Goal: Navigation & Orientation: Understand site structure

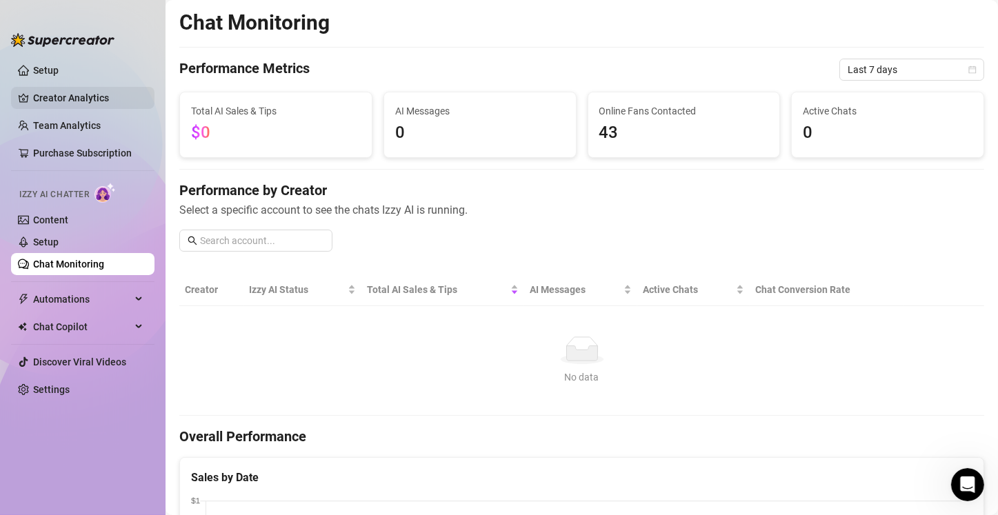
click at [71, 97] on link "Creator Analytics" at bounding box center [88, 98] width 110 height 22
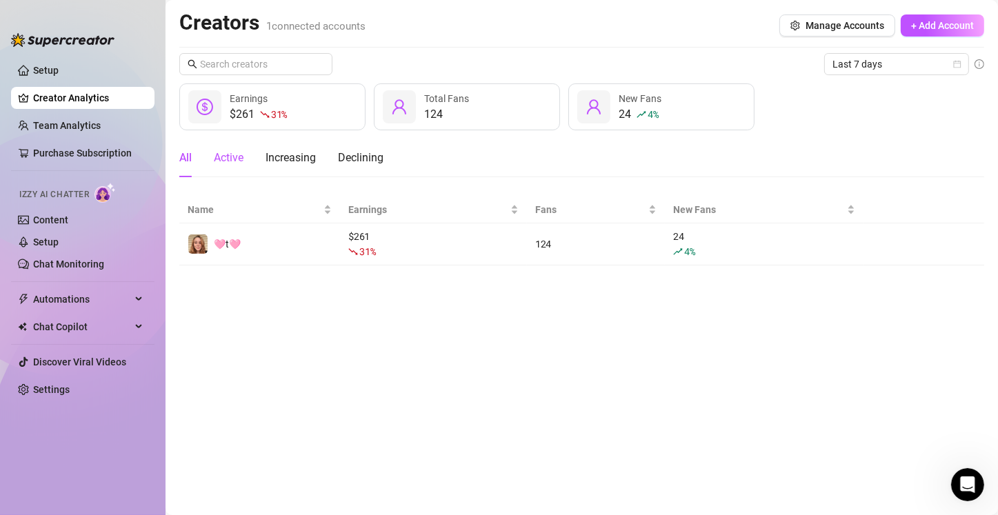
click at [239, 161] on div "Active" at bounding box center [229, 158] width 30 height 17
click at [279, 159] on div "Increasing" at bounding box center [290, 158] width 50 height 17
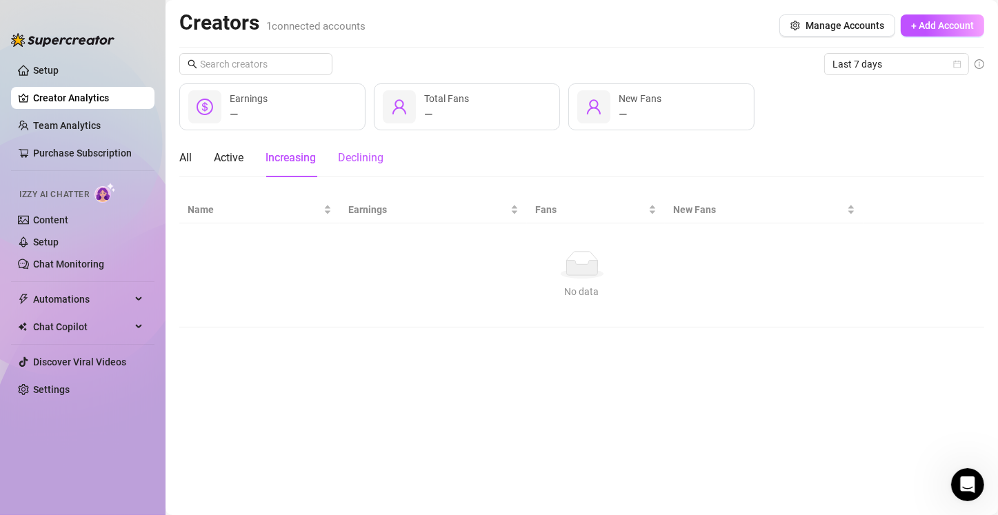
click at [350, 157] on div "Declining" at bounding box center [361, 158] width 46 height 17
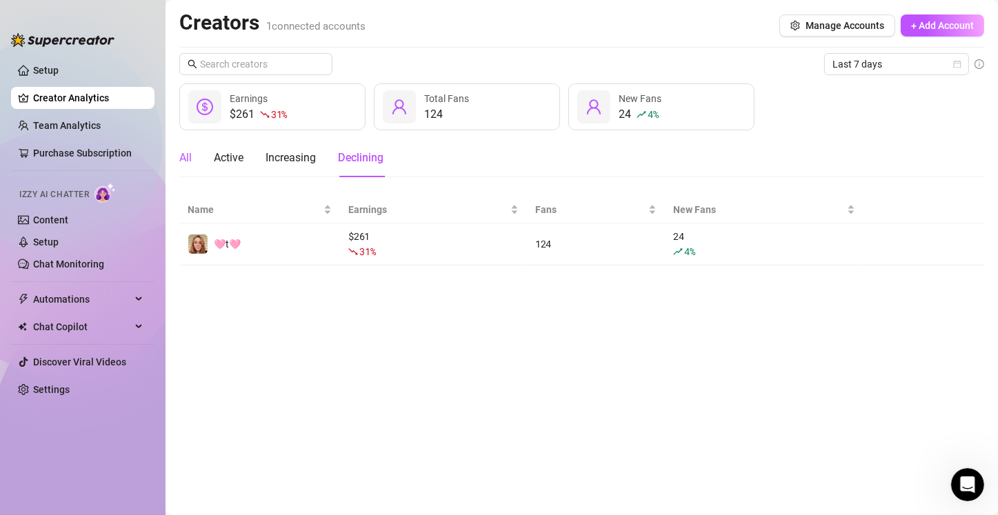
click at [184, 161] on div "All" at bounding box center [185, 158] width 12 height 17
click at [68, 225] on link "Content" at bounding box center [50, 219] width 35 height 11
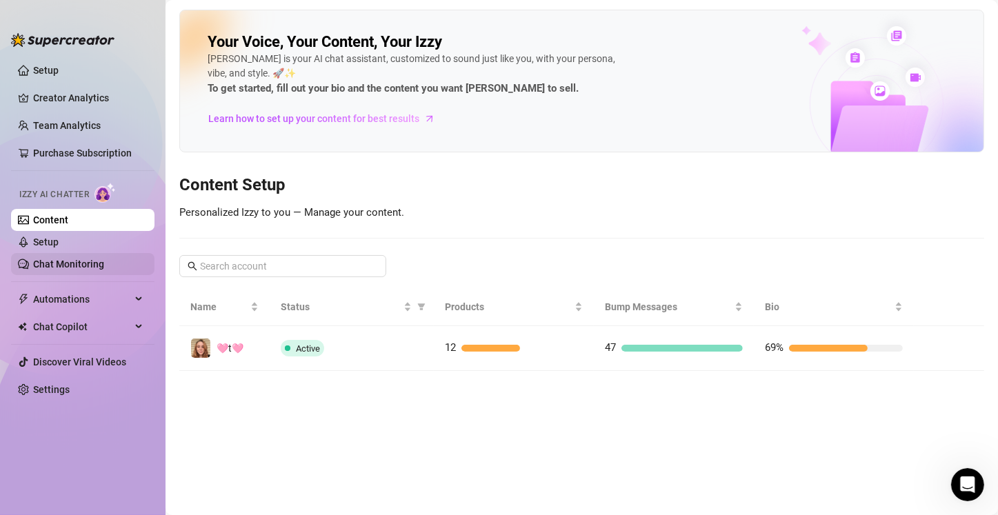
click at [81, 266] on link "Chat Monitoring" at bounding box center [68, 264] width 71 height 11
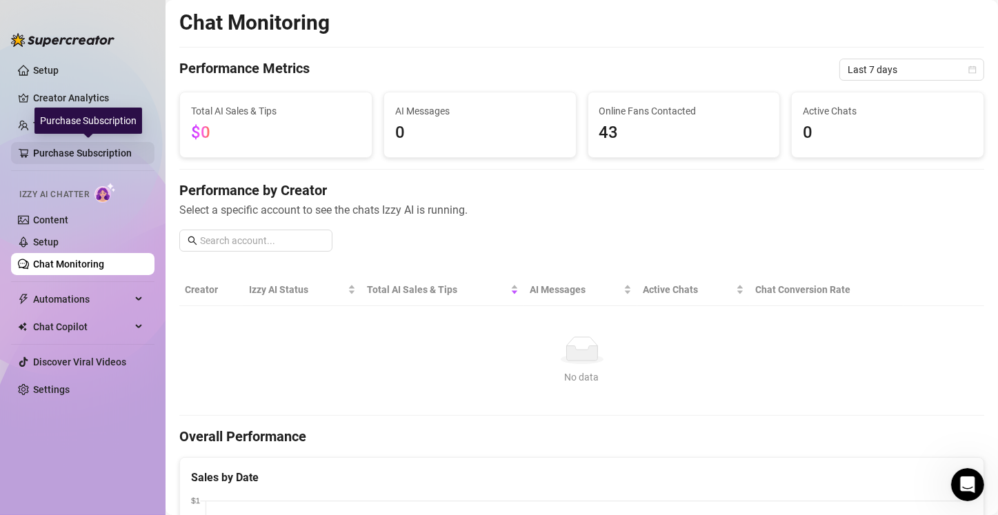
click at [50, 150] on link "Purchase Subscription" at bounding box center [88, 153] width 110 height 22
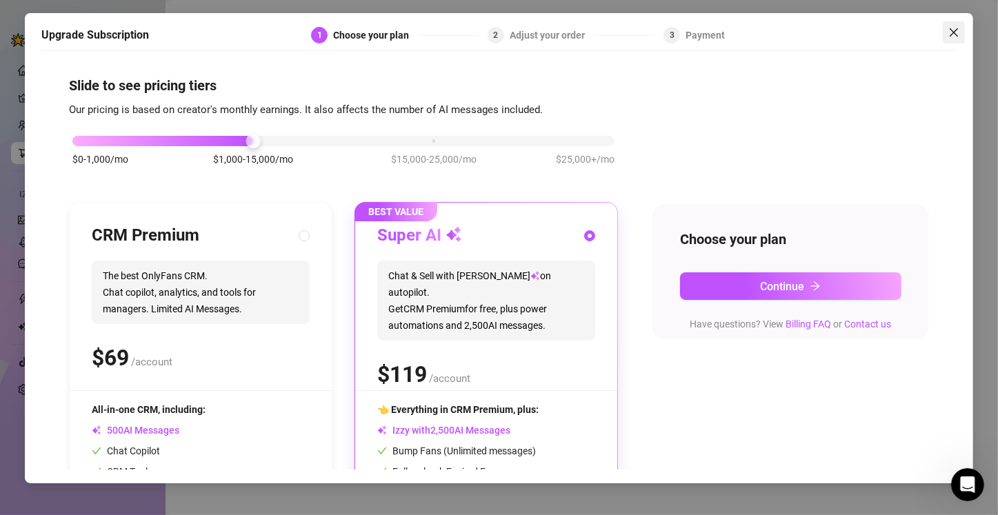
click at [945, 29] on span "Close" at bounding box center [953, 32] width 22 height 11
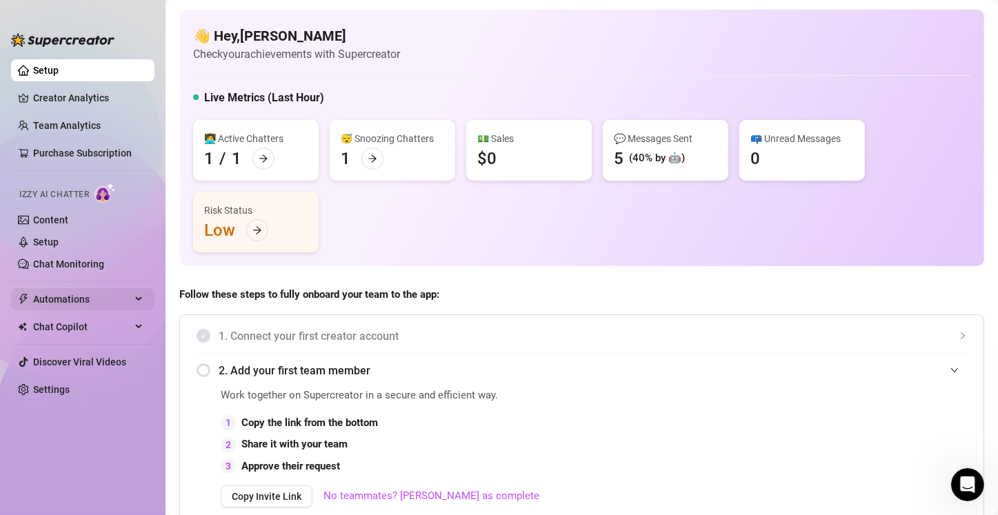
click at [90, 298] on span "Automations" at bounding box center [82, 299] width 98 height 22
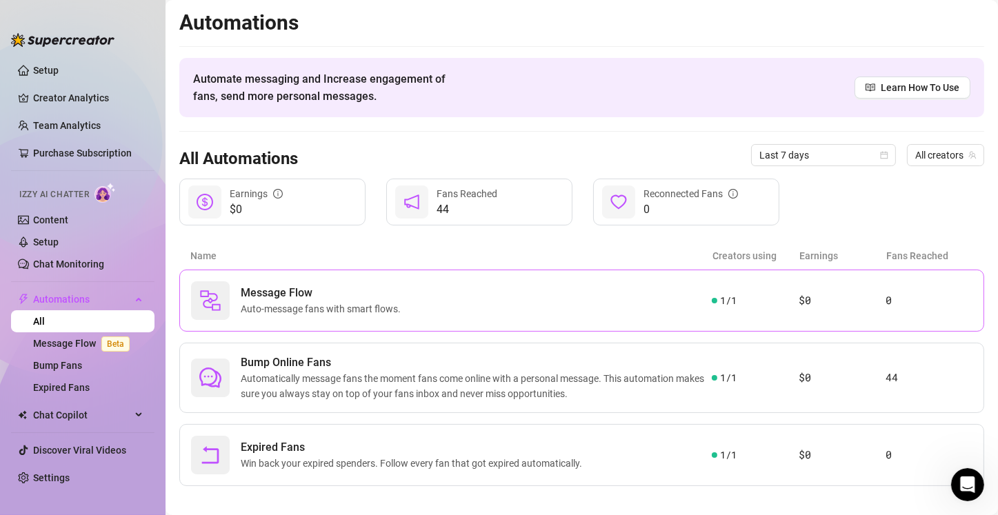
click at [374, 288] on span "Message Flow" at bounding box center [323, 293] width 165 height 17
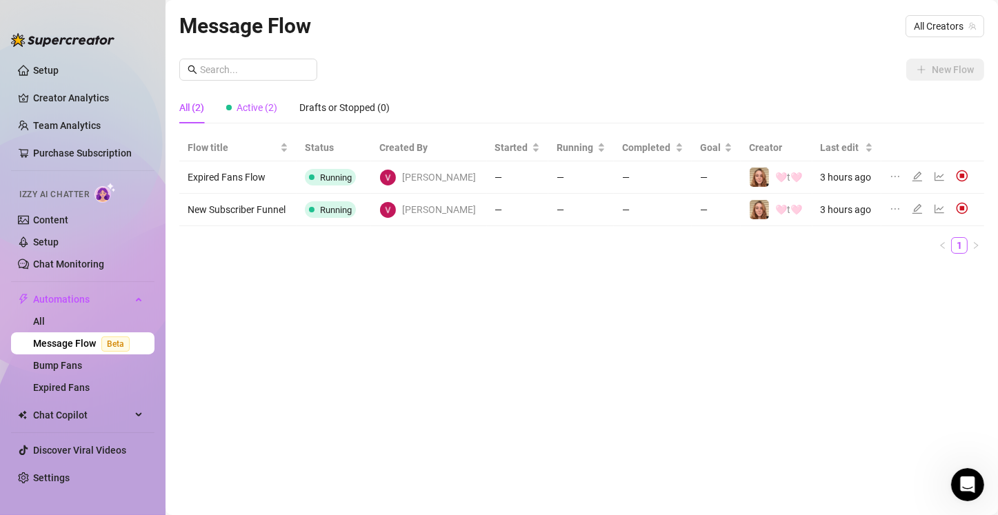
click at [254, 109] on span "Active (2)" at bounding box center [256, 107] width 41 height 11
click at [316, 112] on div "Drafts or Stopped (0)" at bounding box center [344, 107] width 90 height 15
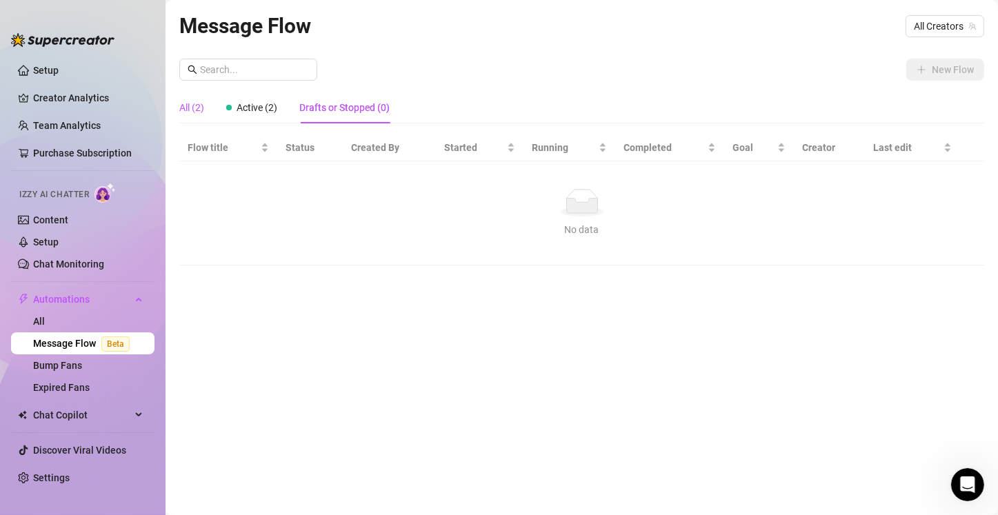
click at [201, 112] on div "All (2)" at bounding box center [191, 107] width 25 height 15
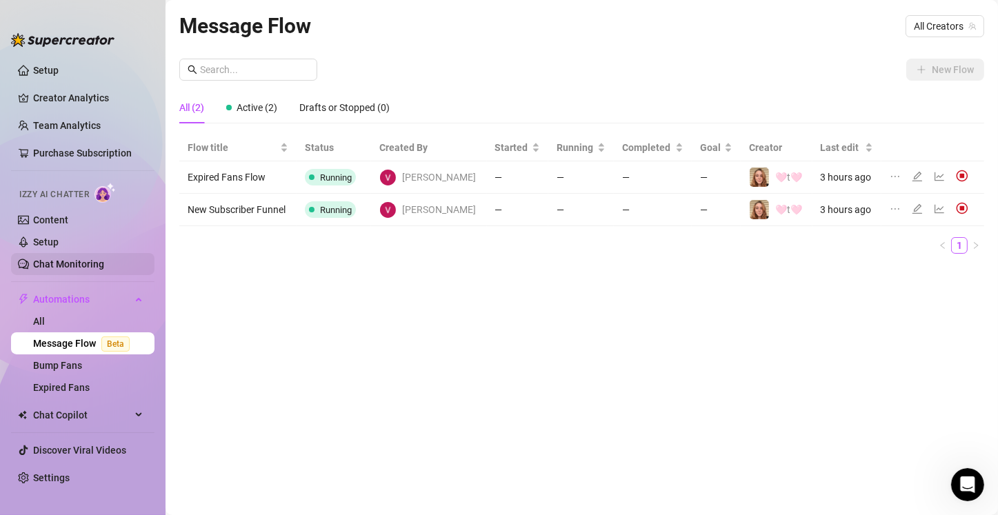
click at [48, 270] on link "Chat Monitoring" at bounding box center [68, 264] width 71 height 11
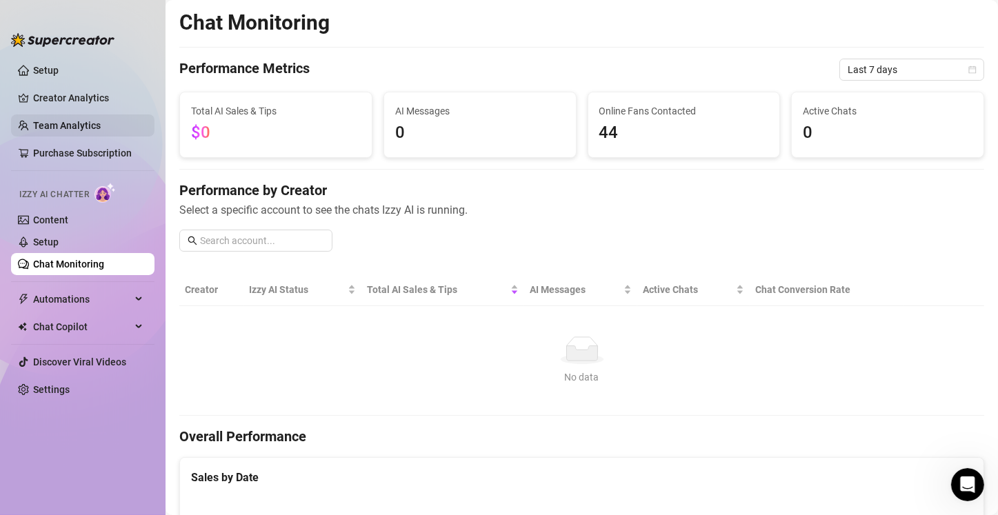
click at [33, 125] on link "Team Analytics" at bounding box center [67, 125] width 68 height 11
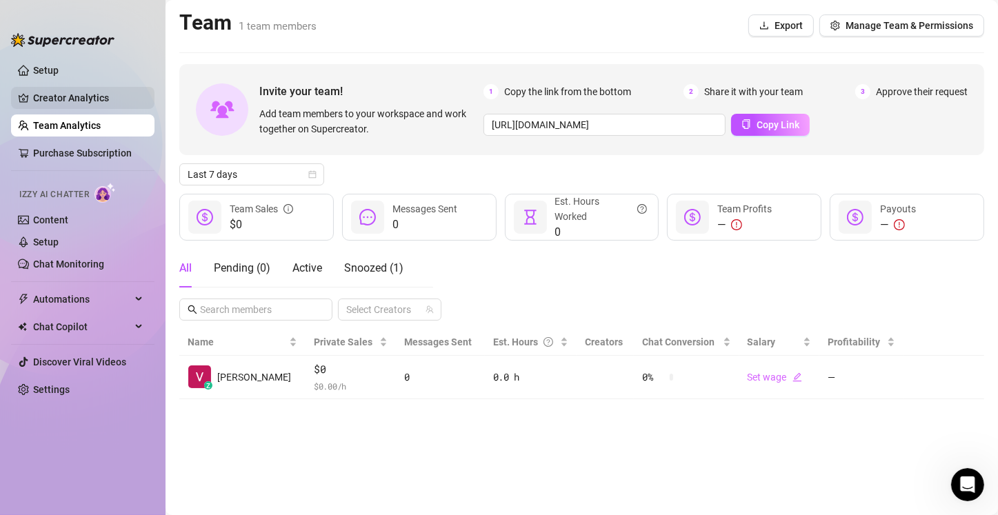
click at [43, 99] on link "Creator Analytics" at bounding box center [88, 98] width 110 height 22
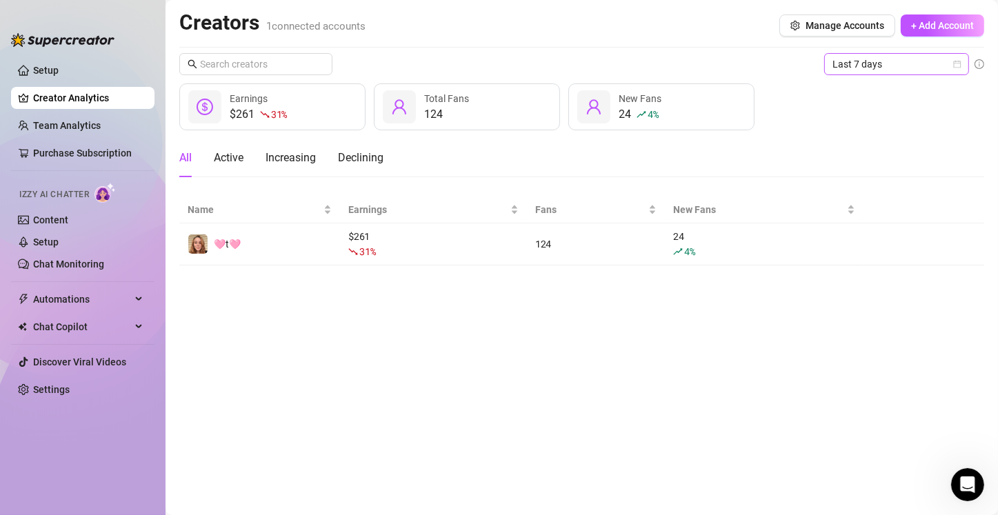
click at [939, 70] on span "Last 7 days" at bounding box center [896, 64] width 128 height 21
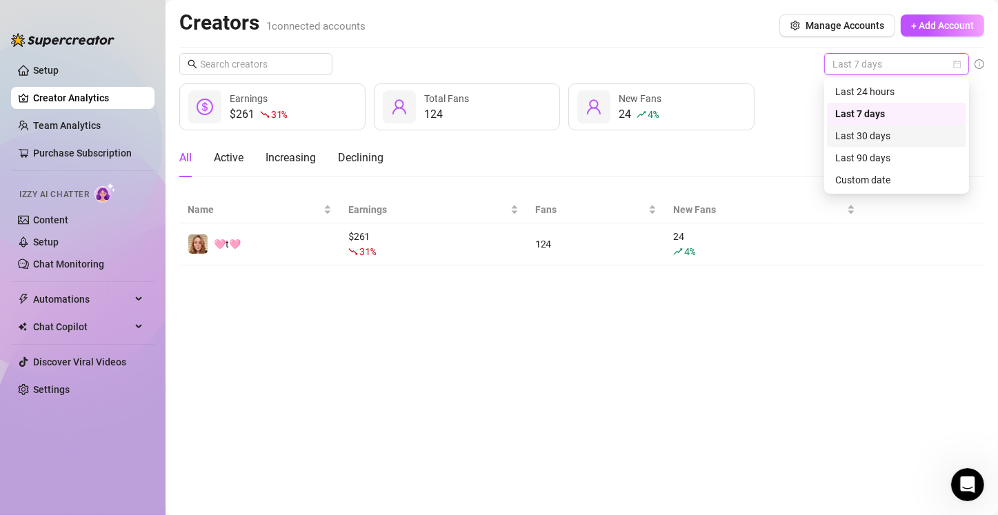
click at [905, 140] on div "Last 30 days" at bounding box center [896, 135] width 123 height 15
click at [914, 70] on span "Last 30 days" at bounding box center [896, 64] width 128 height 21
click at [898, 158] on div "Last 90 days" at bounding box center [896, 157] width 123 height 15
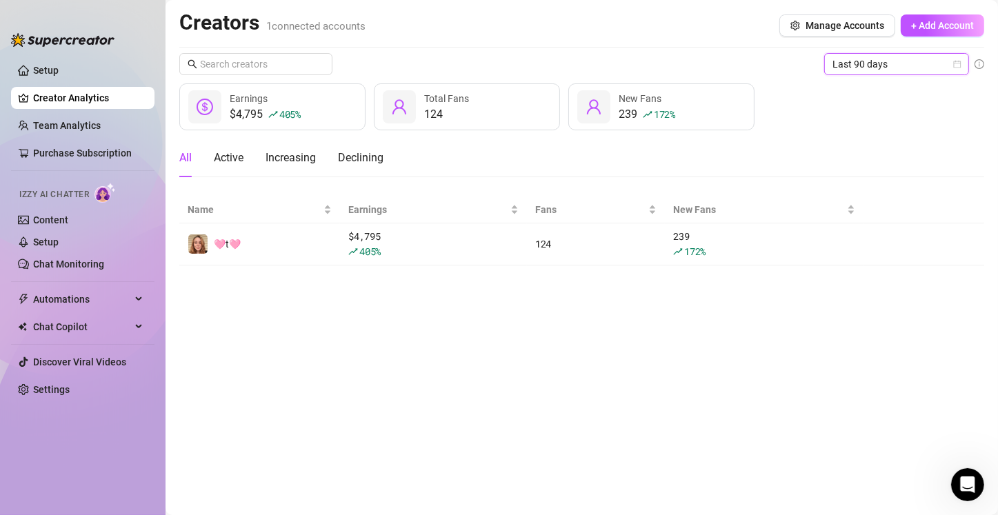
click at [884, 70] on span "Last 90 days" at bounding box center [896, 64] width 128 height 21
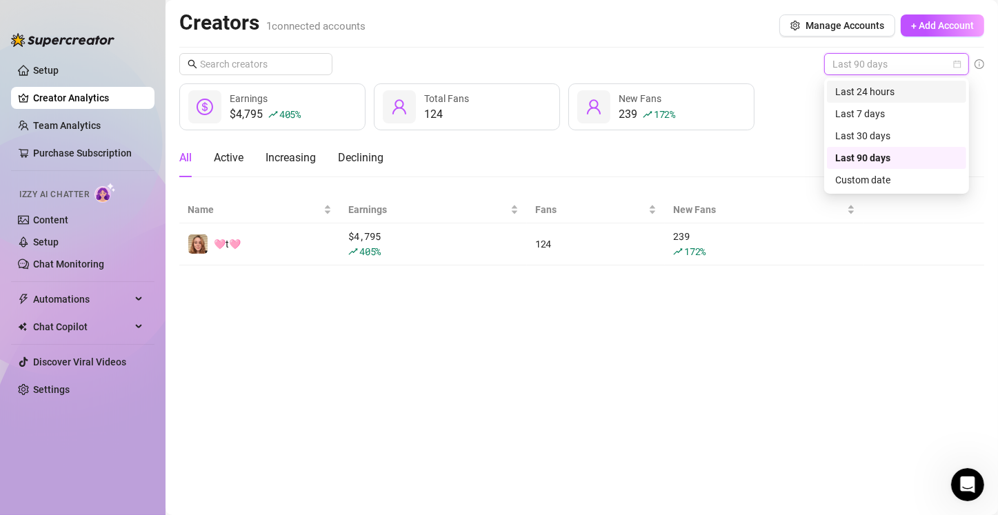
click at [879, 95] on div "Last 24 hours" at bounding box center [896, 91] width 123 height 15
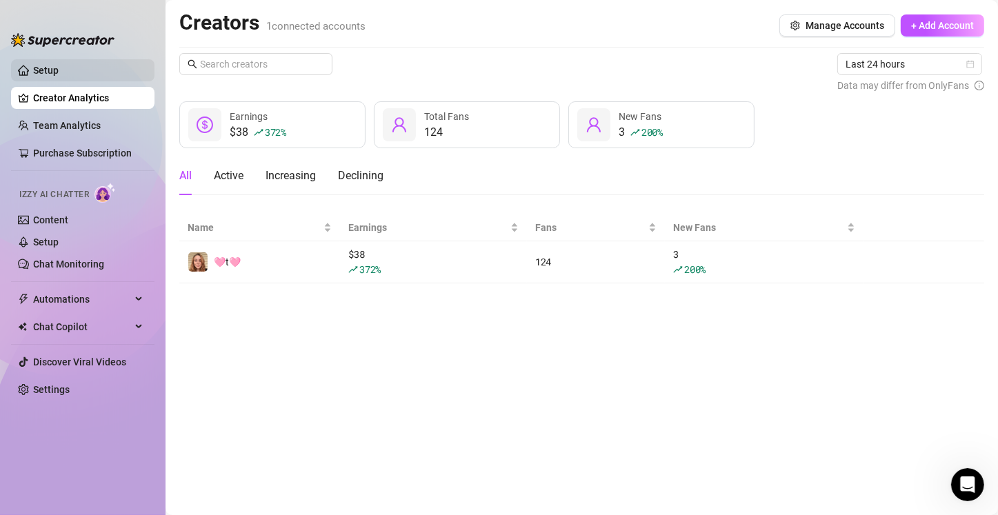
click at [59, 76] on link "Setup" at bounding box center [46, 70] width 26 height 11
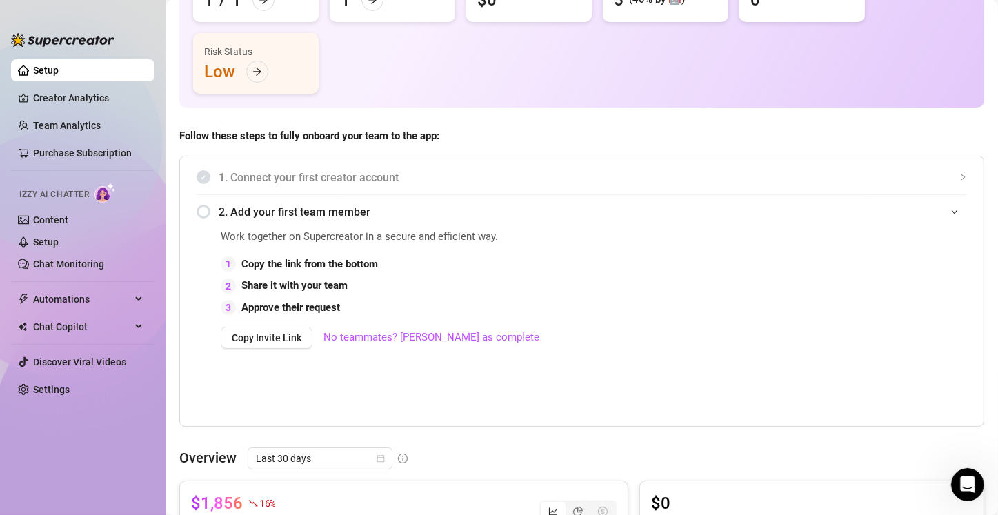
scroll to position [207, 0]
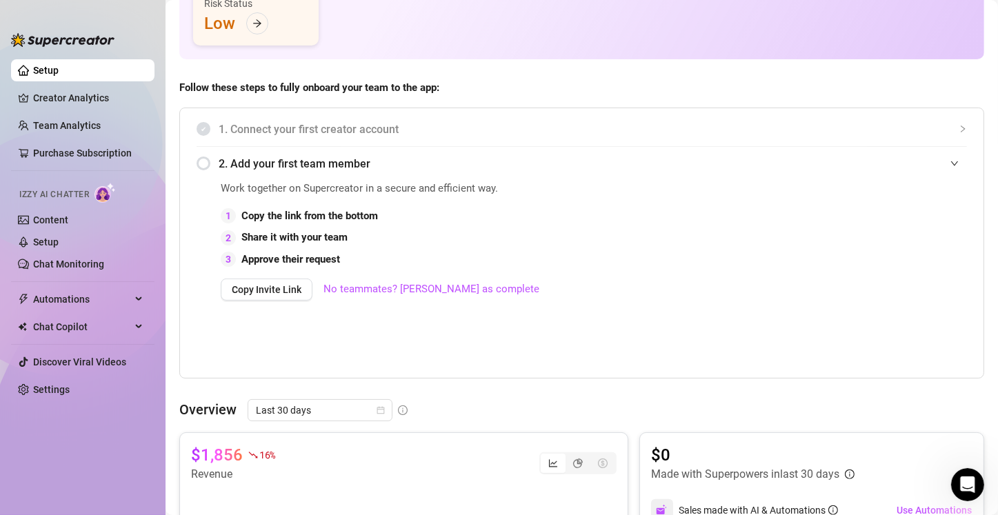
click at [950, 162] on icon "expanded" at bounding box center [954, 163] width 8 height 8
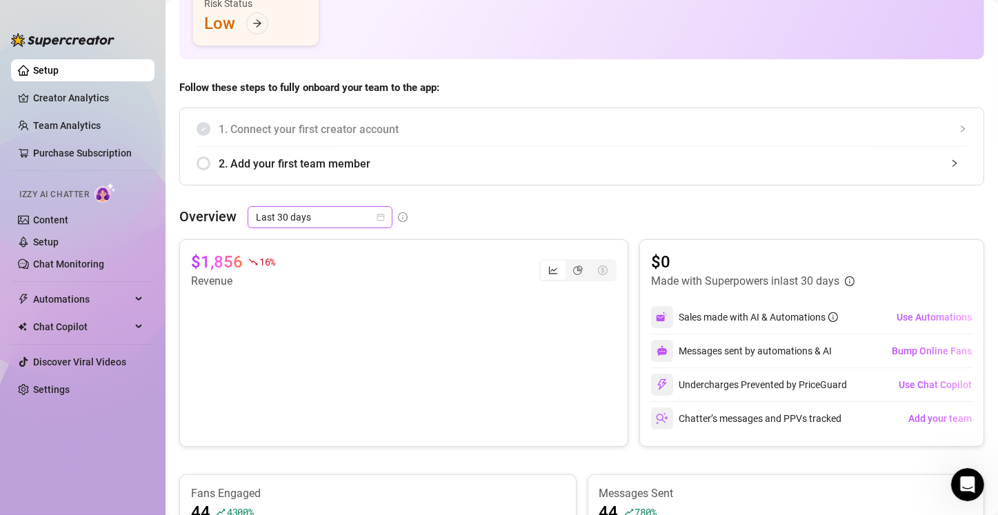
click at [381, 217] on icon "calendar" at bounding box center [380, 217] width 8 height 8
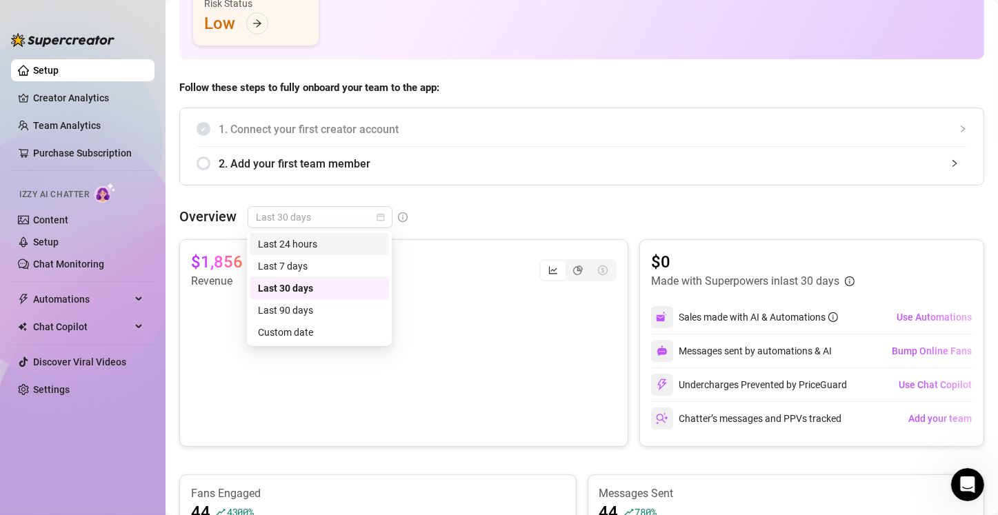
click at [353, 241] on div "Last 24 hours" at bounding box center [319, 243] width 123 height 15
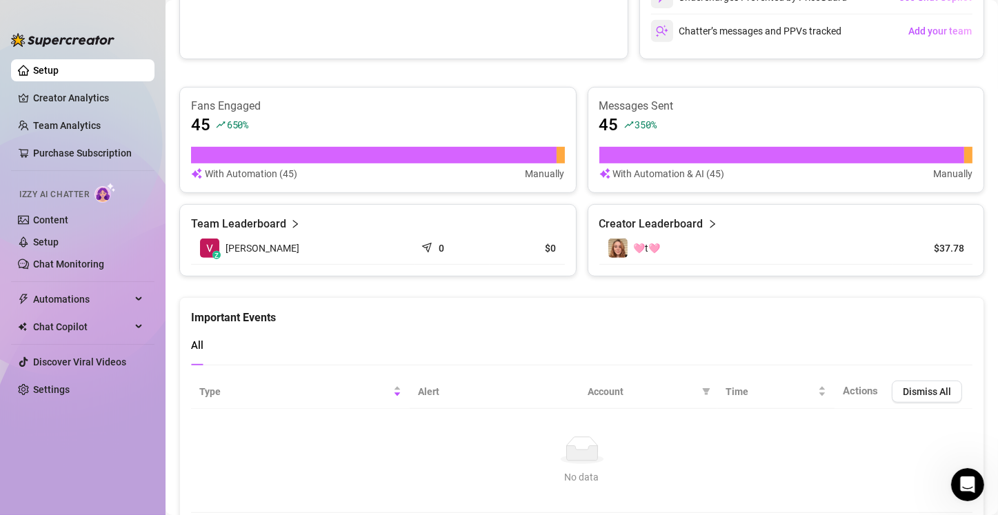
scroll to position [384, 0]
